Goal: Entertainment & Leisure: Consume media (video, audio)

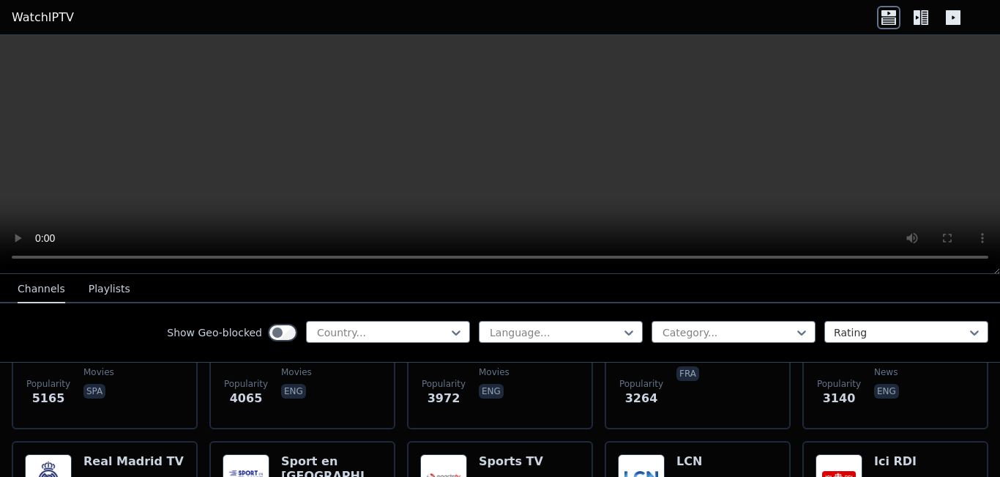
scroll to position [432, 0]
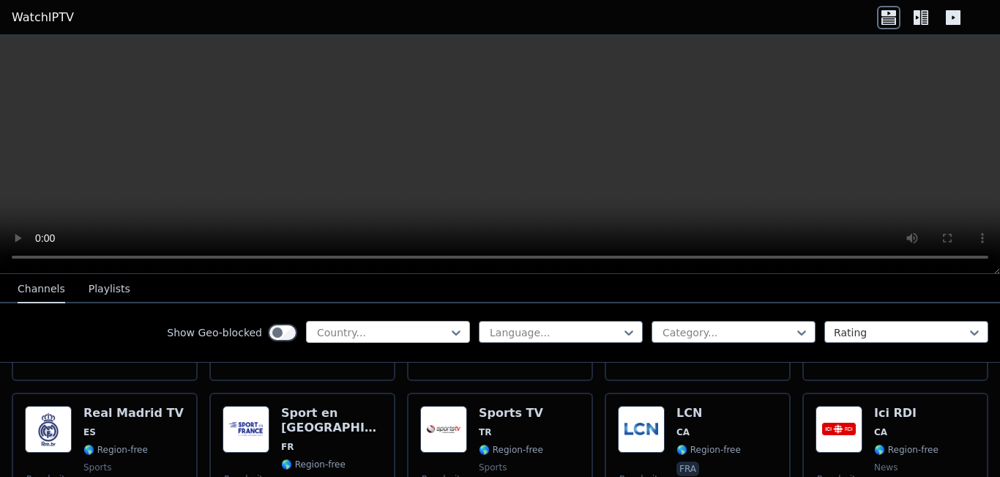
click at [352, 325] on div at bounding box center [382, 332] width 133 height 15
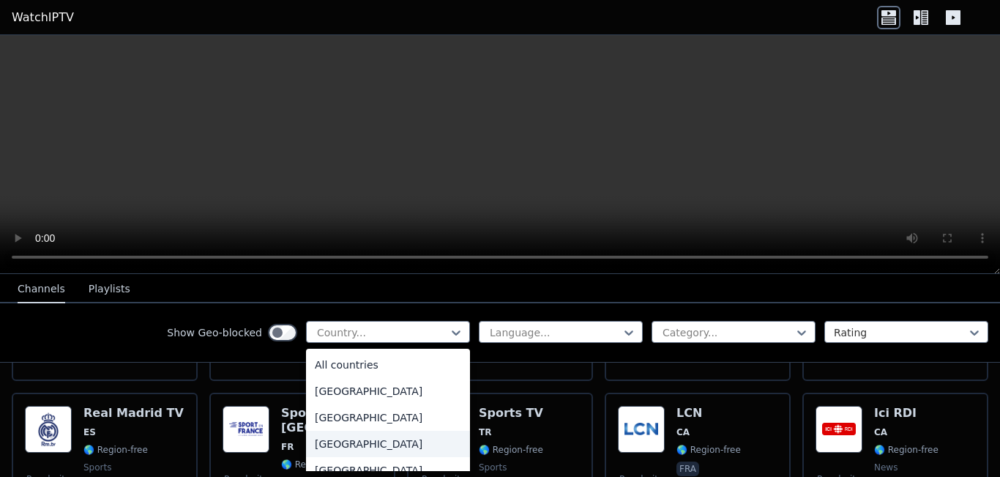
scroll to position [34, 0]
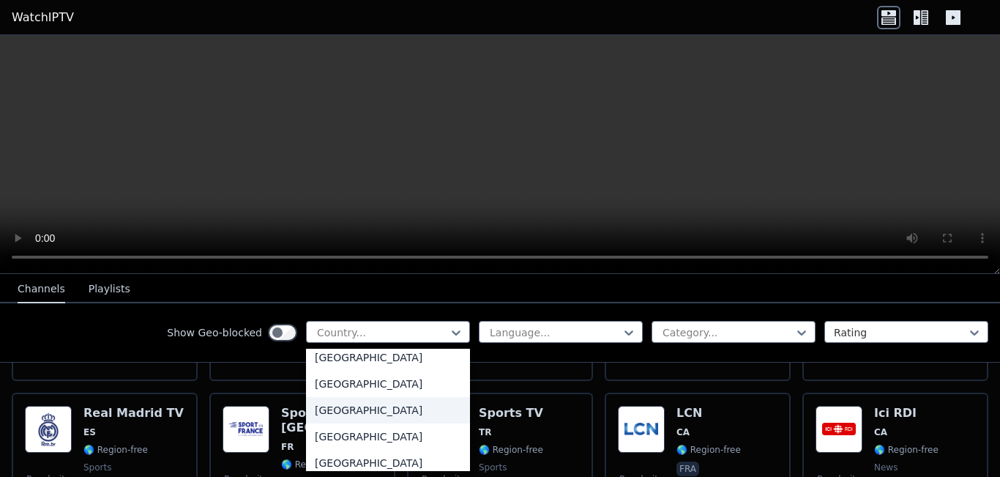
click at [365, 413] on div "[GEOGRAPHIC_DATA]" at bounding box center [388, 410] width 164 height 26
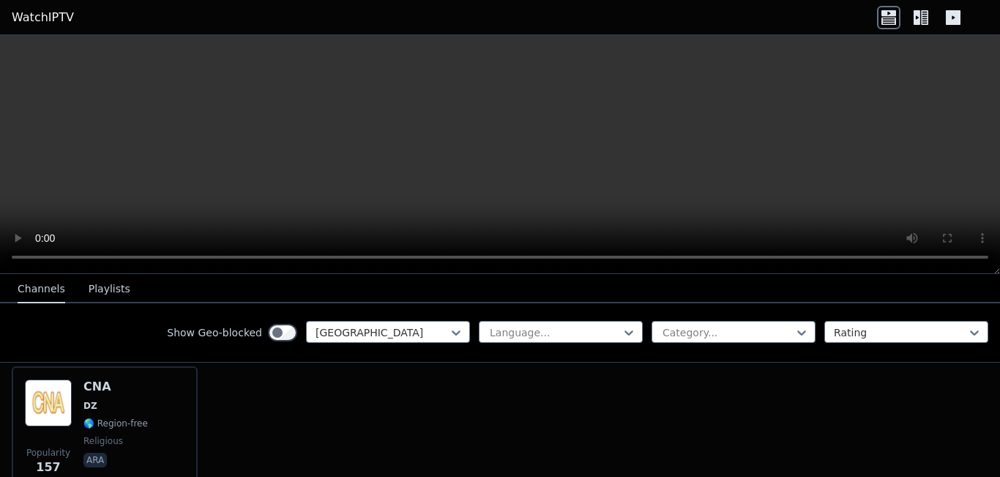
scroll to position [167, 0]
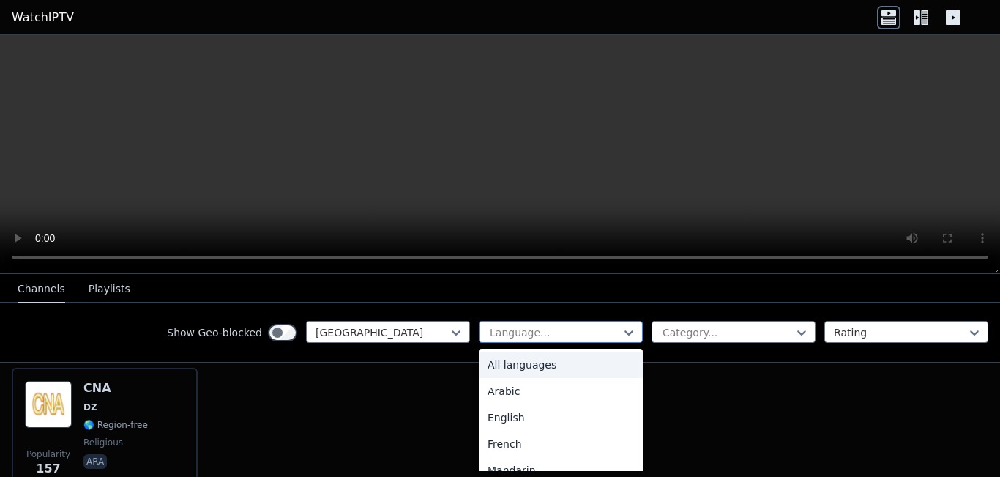
click at [539, 330] on div at bounding box center [554, 332] width 133 height 15
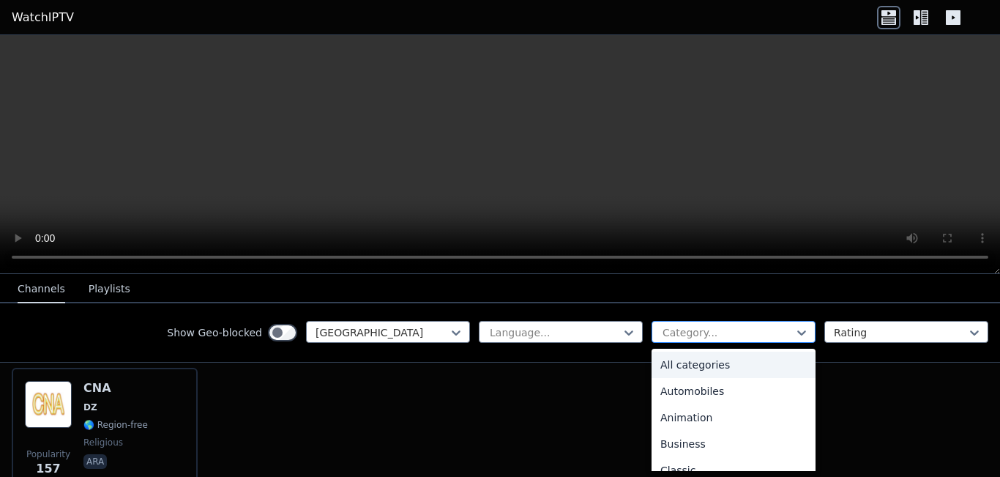
click at [661, 338] on div at bounding box center [727, 332] width 133 height 15
click at [669, 361] on div "All categories" at bounding box center [734, 364] width 164 height 26
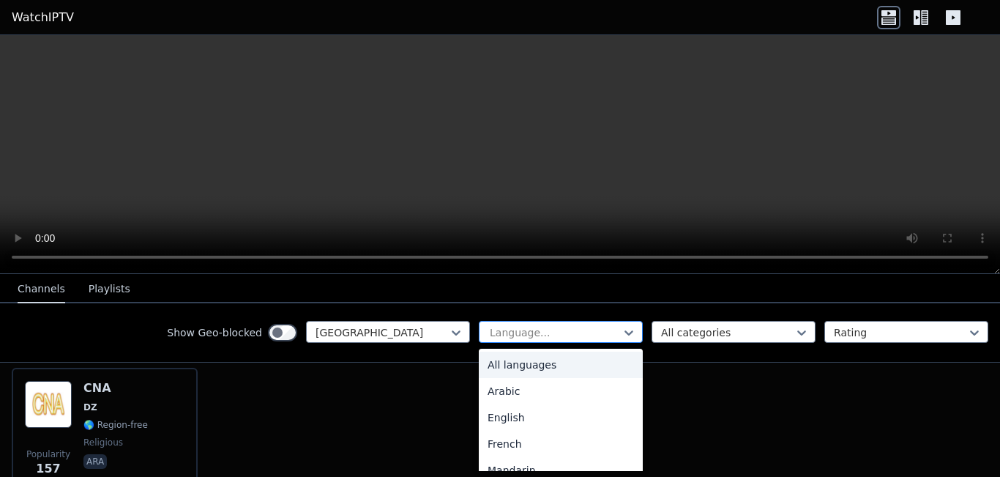
click at [599, 327] on div at bounding box center [554, 332] width 133 height 15
click at [587, 367] on div "All languages" at bounding box center [561, 364] width 164 height 26
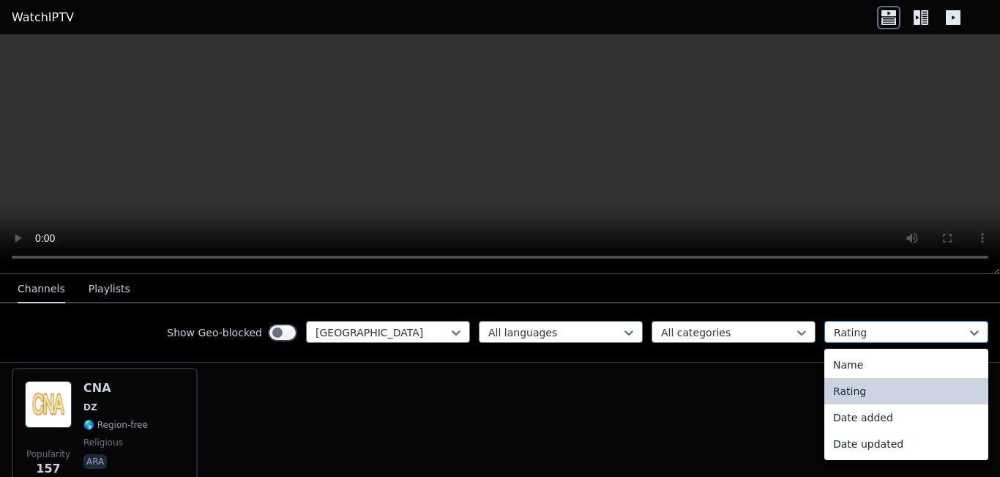
click at [890, 325] on div at bounding box center [900, 332] width 133 height 15
click at [885, 366] on div "Name" at bounding box center [907, 364] width 164 height 26
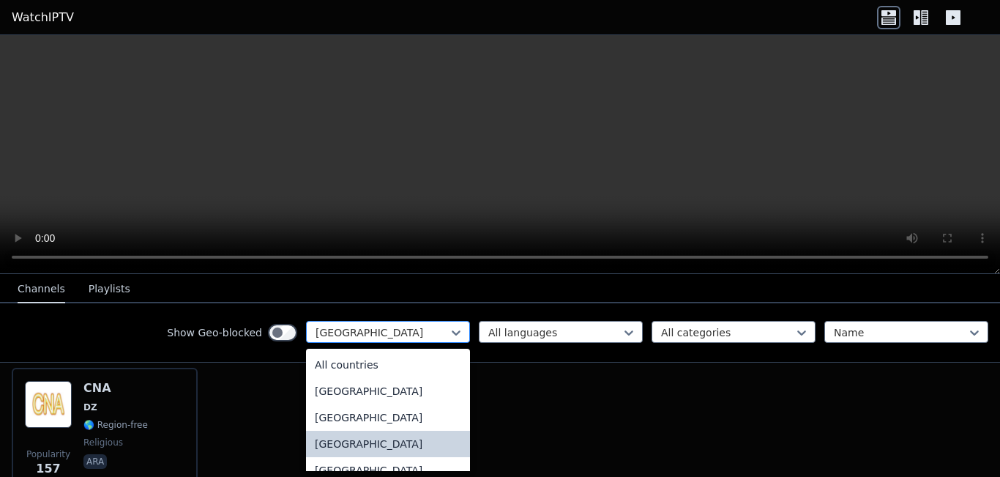
click at [339, 333] on div at bounding box center [382, 332] width 133 height 15
click at [370, 354] on div "All countries" at bounding box center [388, 364] width 164 height 26
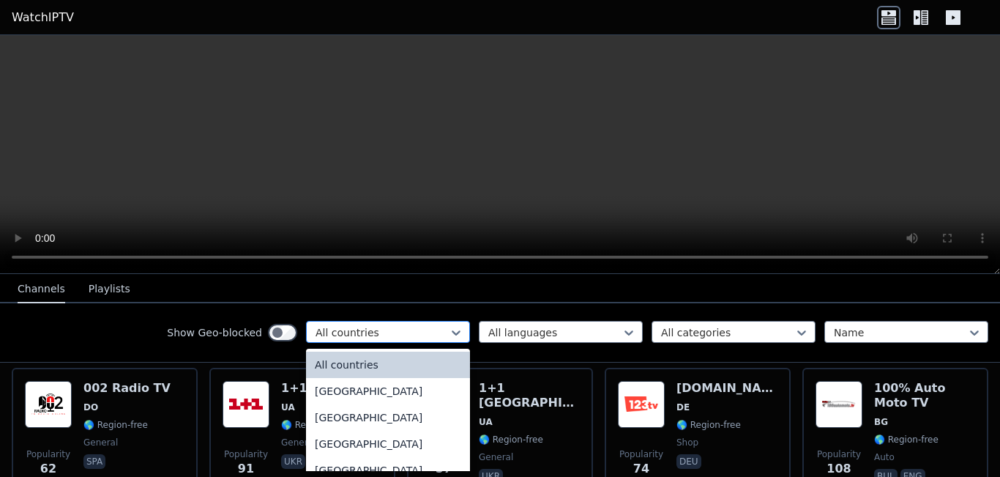
click at [381, 330] on div at bounding box center [382, 332] width 133 height 15
click at [368, 447] on div "[GEOGRAPHIC_DATA]" at bounding box center [388, 444] width 164 height 26
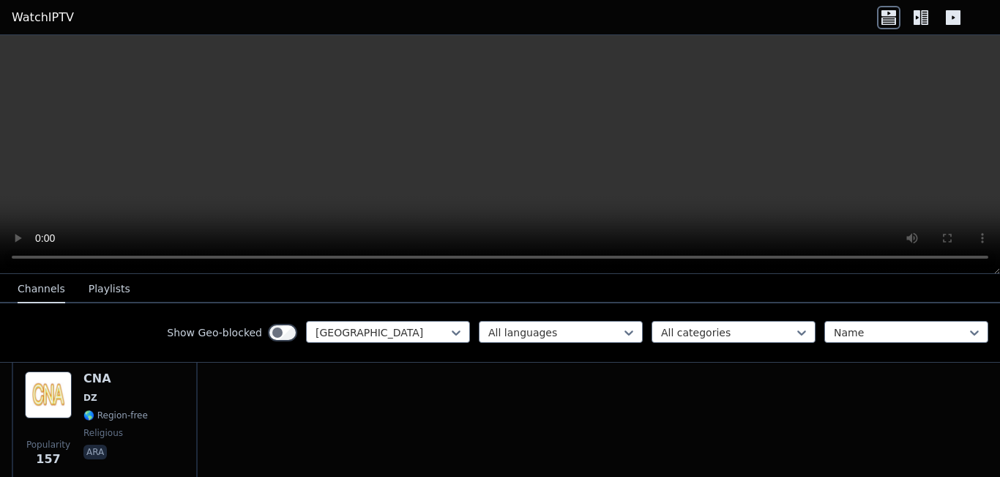
scroll to position [149, 0]
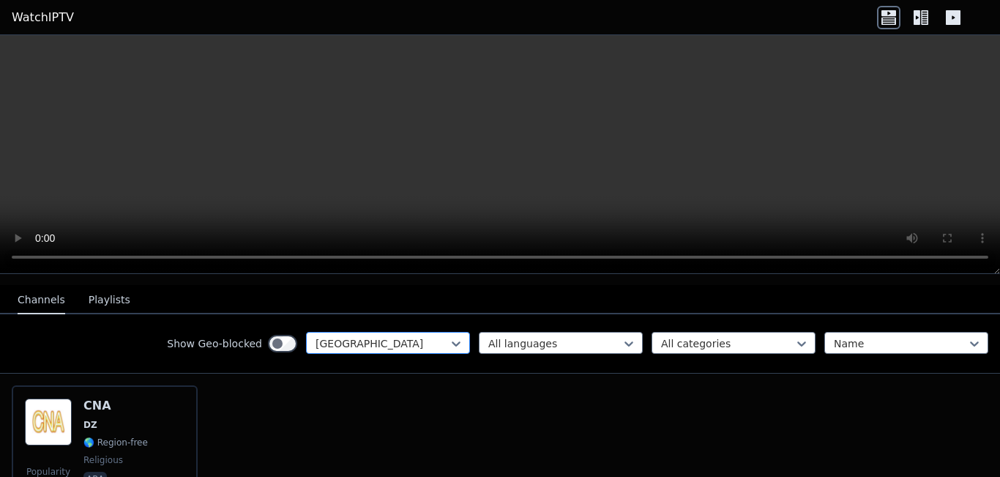
click at [334, 332] on div "[GEOGRAPHIC_DATA]" at bounding box center [388, 343] width 164 height 22
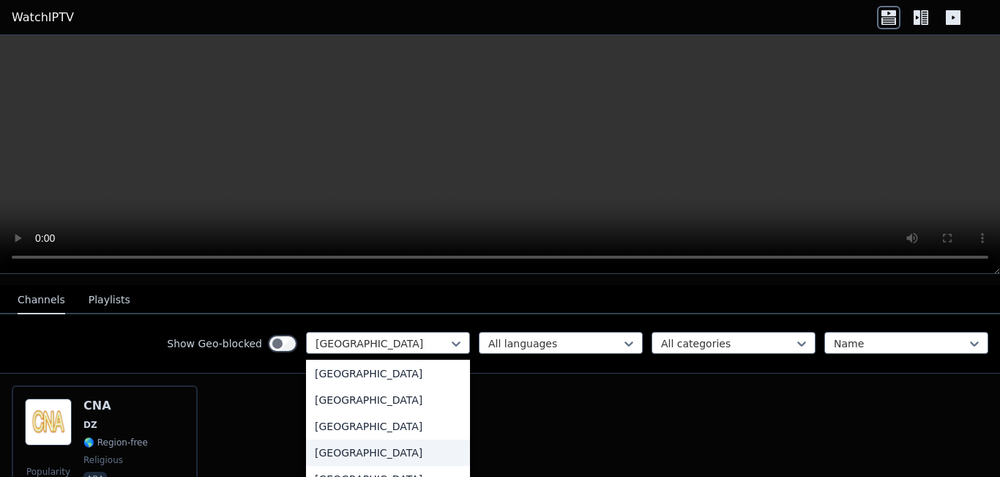
scroll to position [4288, 0]
click at [377, 367] on div "[GEOGRAPHIC_DATA]" at bounding box center [388, 373] width 164 height 26
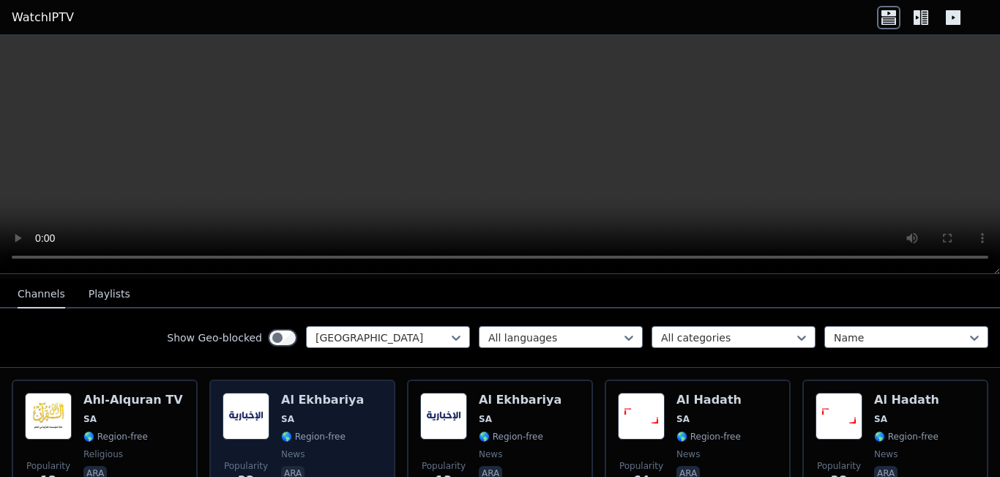
scroll to position [157, 0]
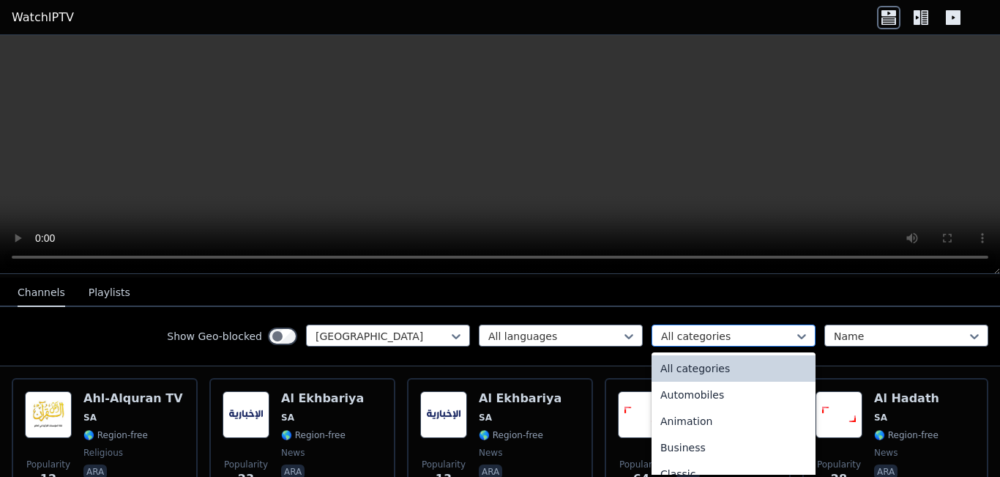
click at [661, 329] on input "text" at bounding box center [662, 336] width 3 height 15
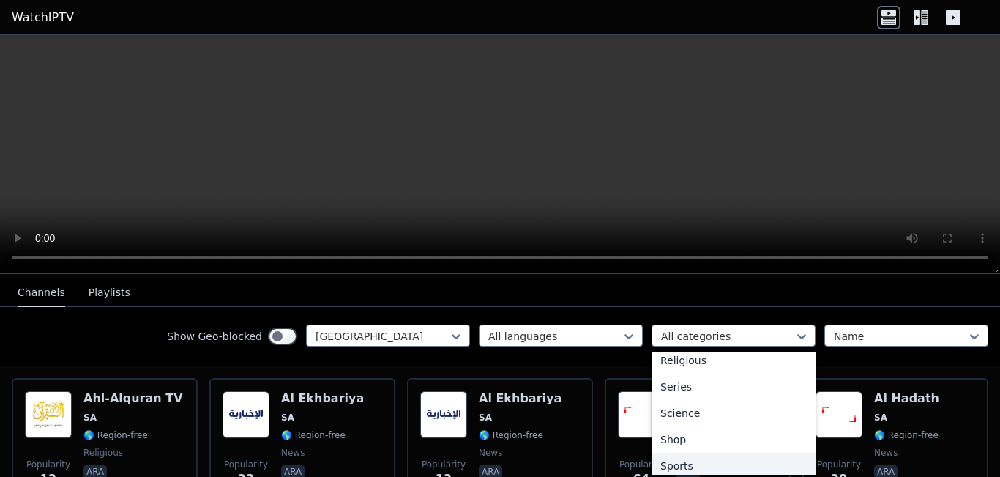
scroll to position [584, 0]
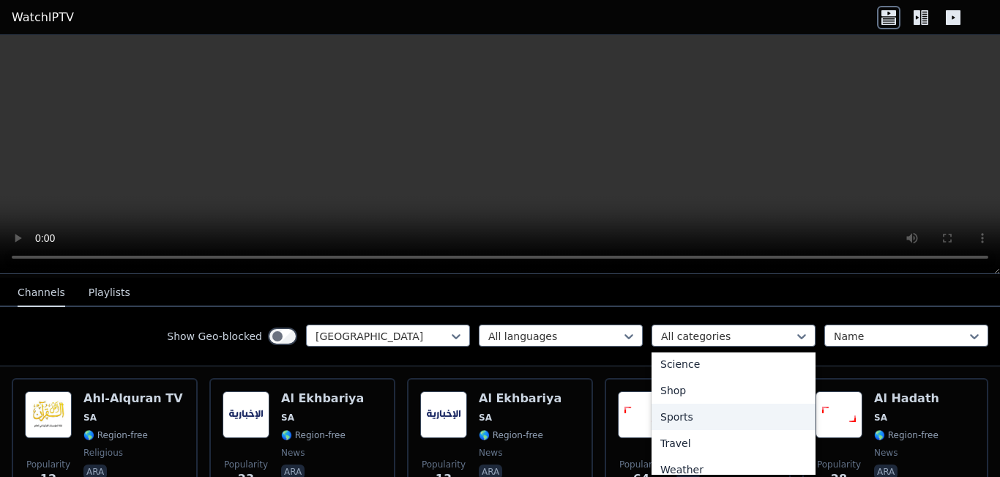
click at [691, 404] on div "Sports" at bounding box center [734, 416] width 164 height 26
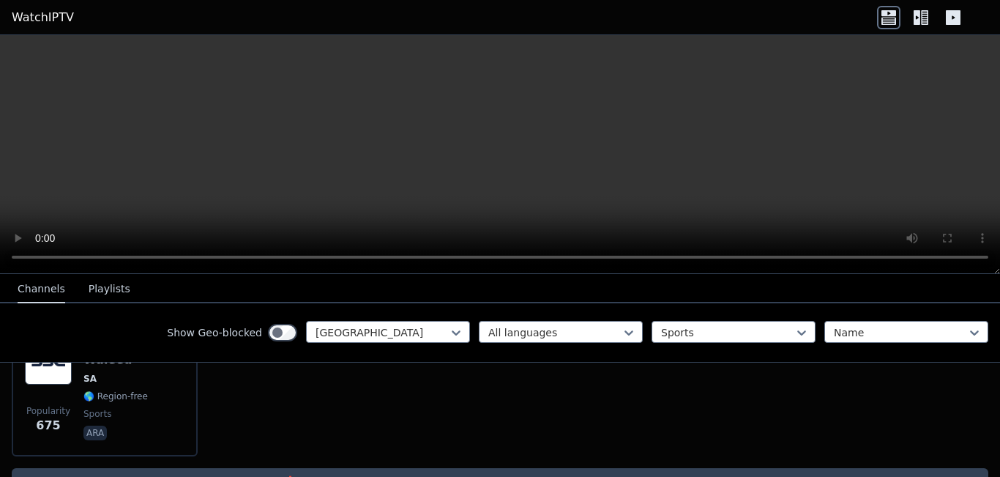
scroll to position [222, 0]
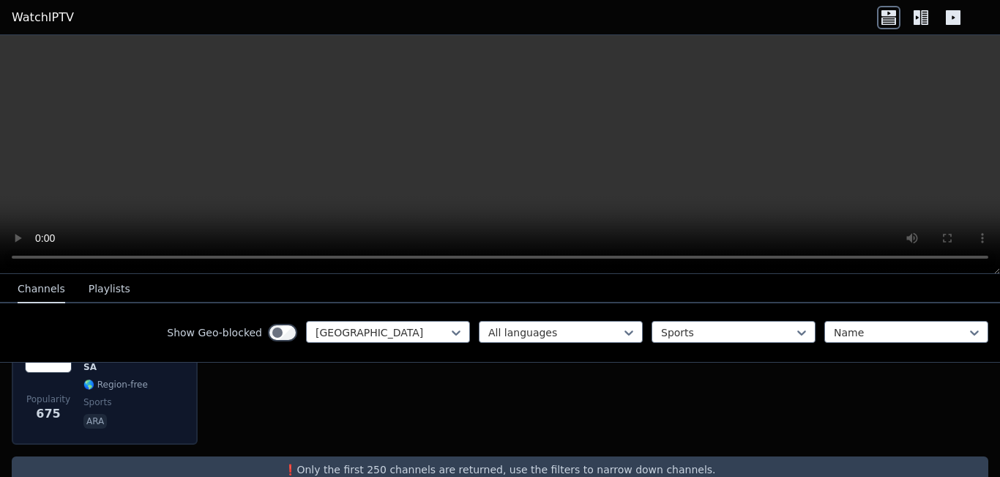
click at [83, 388] on div "Popularity 675 SSC Action Waleed SA 🌎 Region-free sports ara" at bounding box center [105, 378] width 160 height 105
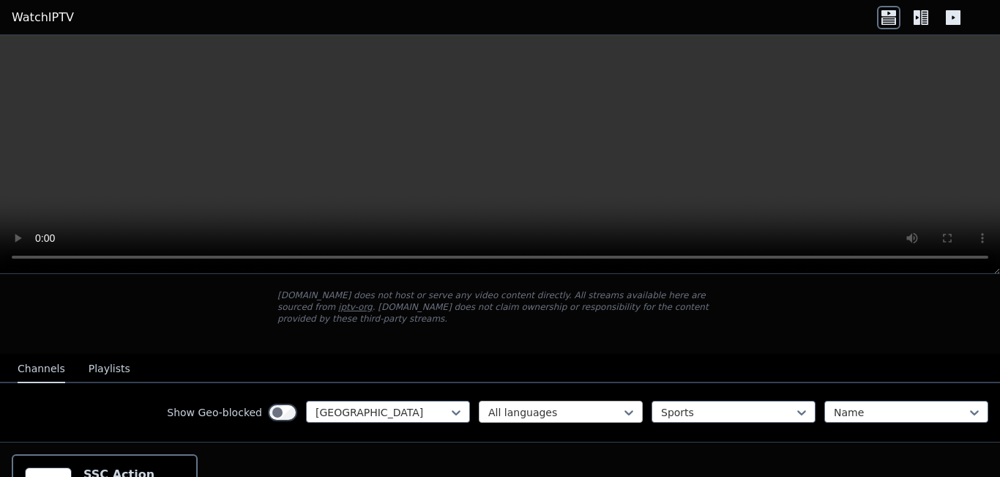
scroll to position [0, 0]
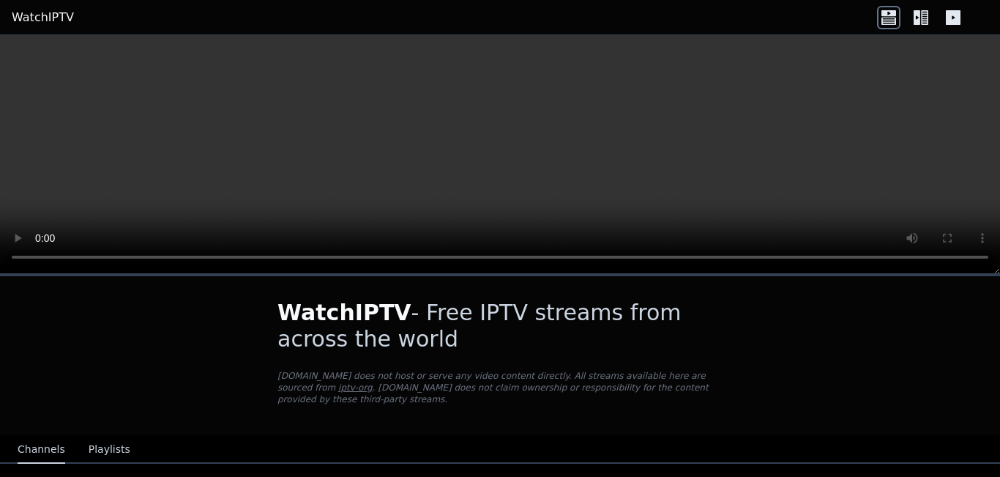
click at [421, 158] on video at bounding box center [500, 154] width 1000 height 239
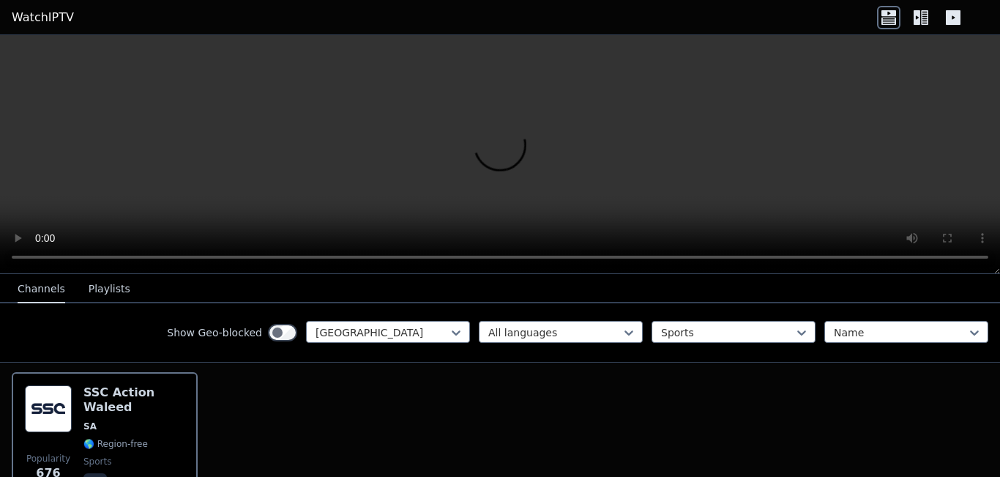
scroll to position [163, 0]
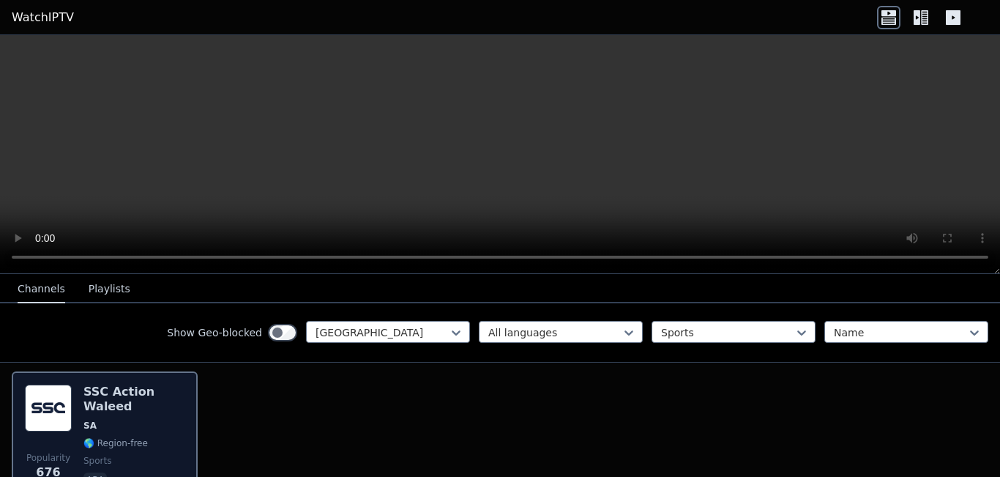
click at [120, 420] on span "SA" at bounding box center [133, 426] width 101 height 12
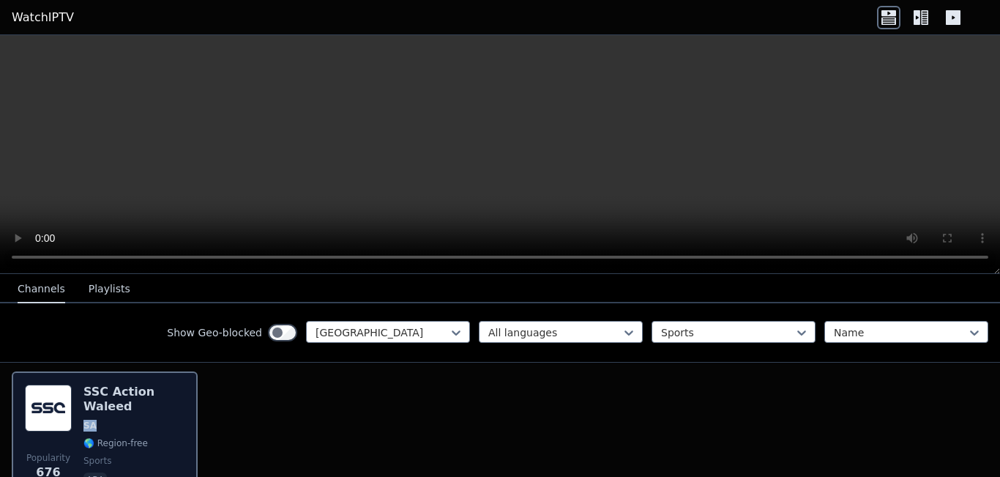
click at [120, 420] on span "SA" at bounding box center [133, 426] width 101 height 12
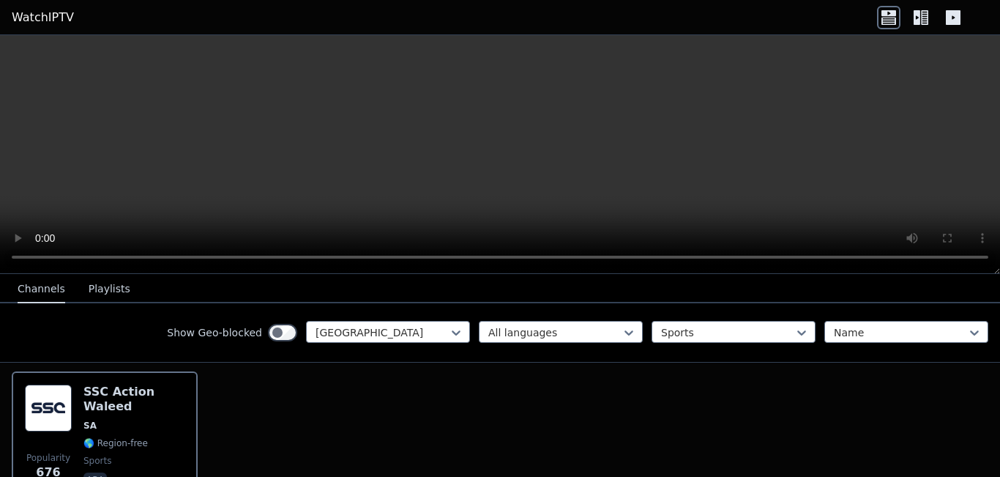
click at [956, 10] on icon at bounding box center [953, 17] width 23 height 23
